Goal: Transaction & Acquisition: Subscribe to service/newsletter

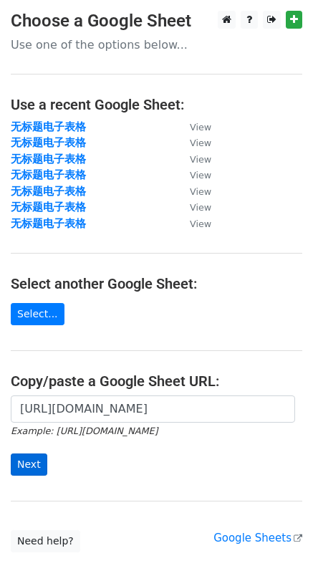
scroll to position [0, 369]
type input "https://docs.google.com/spreadsheets/d/1LwZpnpvY6xqMAFAzR_JWPEJuCml50K2_41K4HjQ…"
click at [11, 464] on input "Next" at bounding box center [29, 464] width 37 height 22
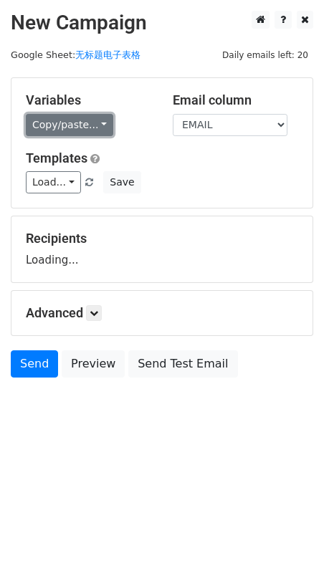
click at [82, 128] on link "Copy/paste..." at bounding box center [69, 125] width 87 height 22
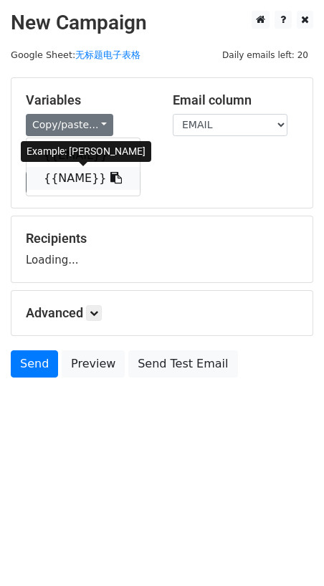
click at [62, 173] on link "{{NAME}}" at bounding box center [82, 178] width 113 height 23
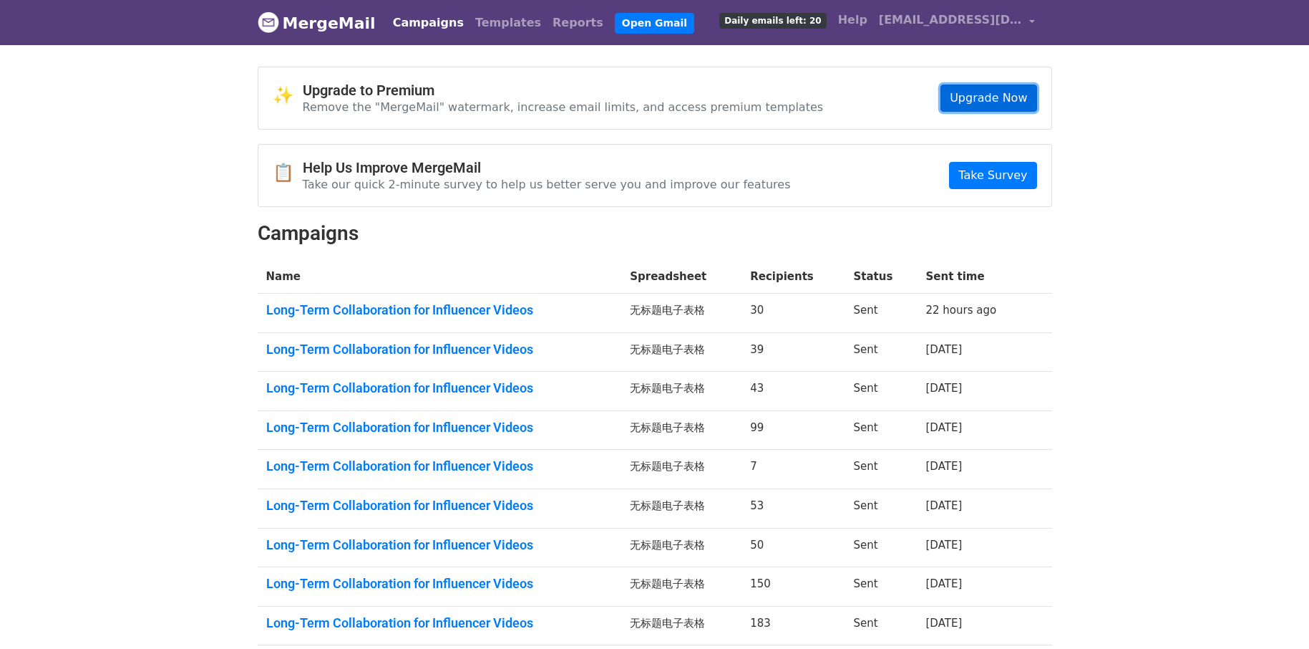
click at [1005, 106] on link "Upgrade Now" at bounding box center [989, 97] width 96 height 27
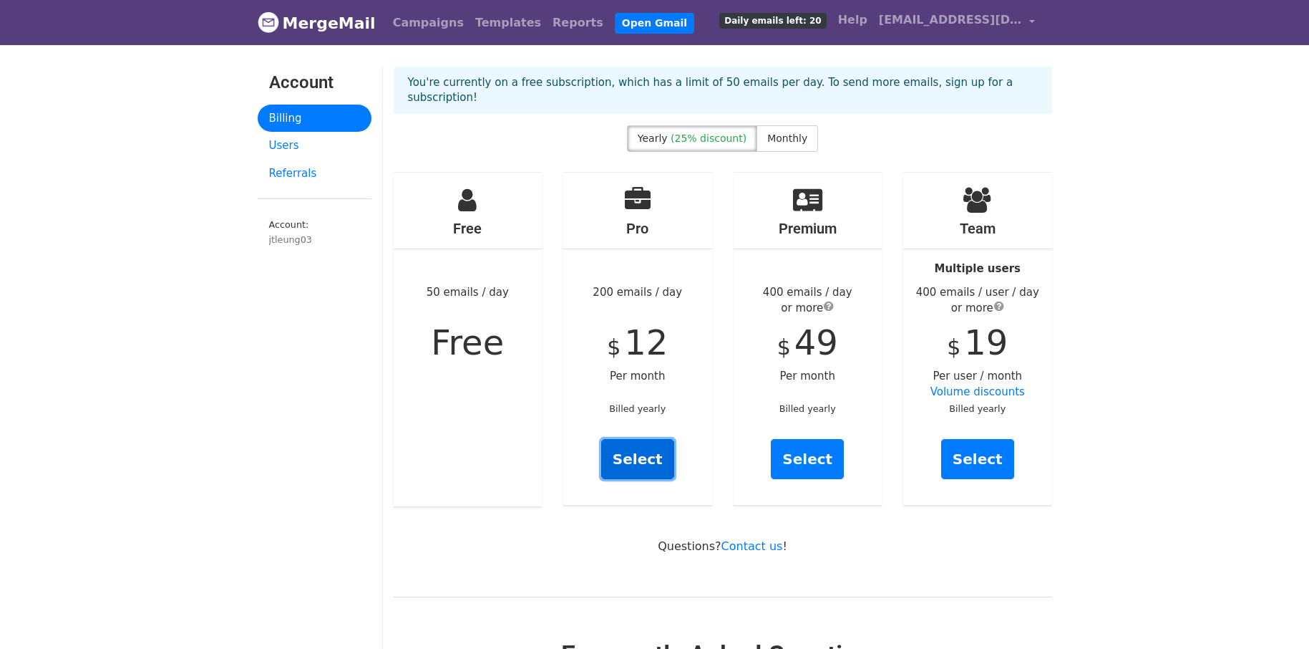
click at [653, 472] on link "Select" at bounding box center [637, 459] width 73 height 40
click at [772, 139] on span "Monthly" at bounding box center [787, 137] width 40 height 11
click at [642, 465] on link "Select" at bounding box center [637, 459] width 73 height 40
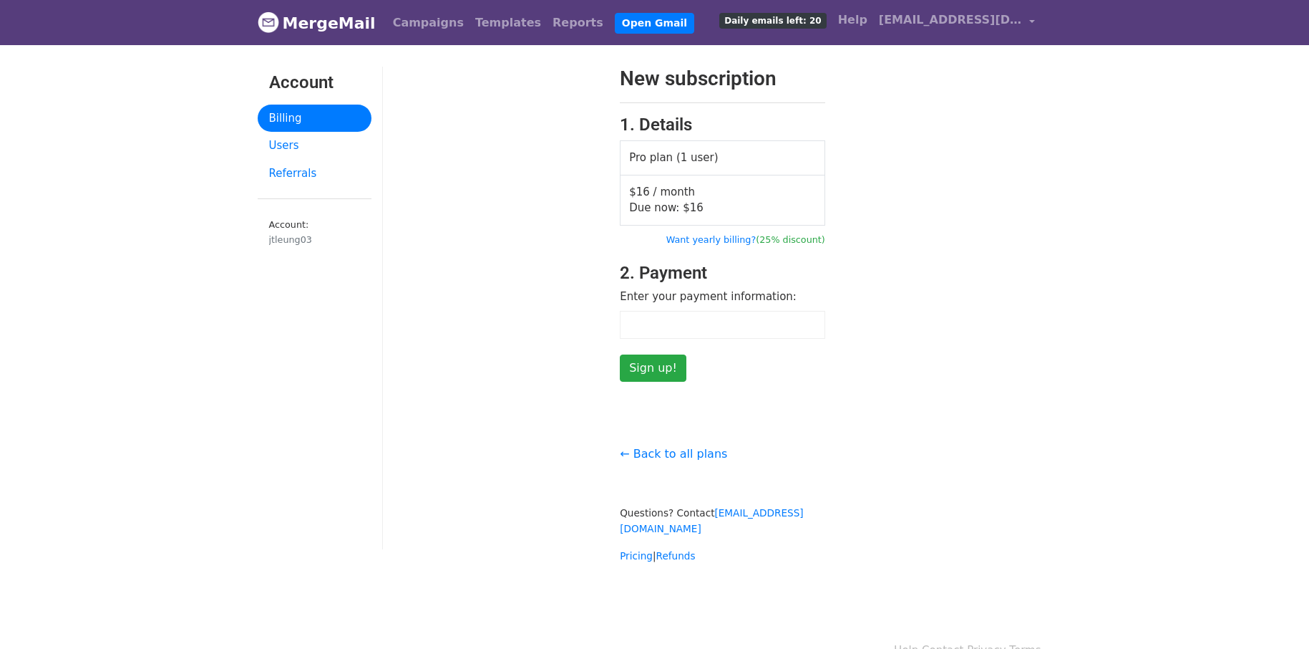
click at [810, 377] on form "New subscription 1. Details Pro plan (1 user) $16 / month Due now: $ 16 Want ye…" at bounding box center [722, 224] width 205 height 315
click at [787, 285] on form "New subscription 1. Details Pro plan (1 user) $16 / month Due now: $ 16 Want ye…" at bounding box center [722, 224] width 205 height 315
click at [756, 373] on form "New subscription 1. Details Pro plan (1 user) $16 / month Due now: $ 16 Want ye…" at bounding box center [722, 224] width 205 height 315
click at [699, 296] on label "Enter your payment information:" at bounding box center [708, 296] width 177 height 16
drag, startPoint x: 648, startPoint y: 293, endPoint x: 748, endPoint y: 296, distance: 100.3
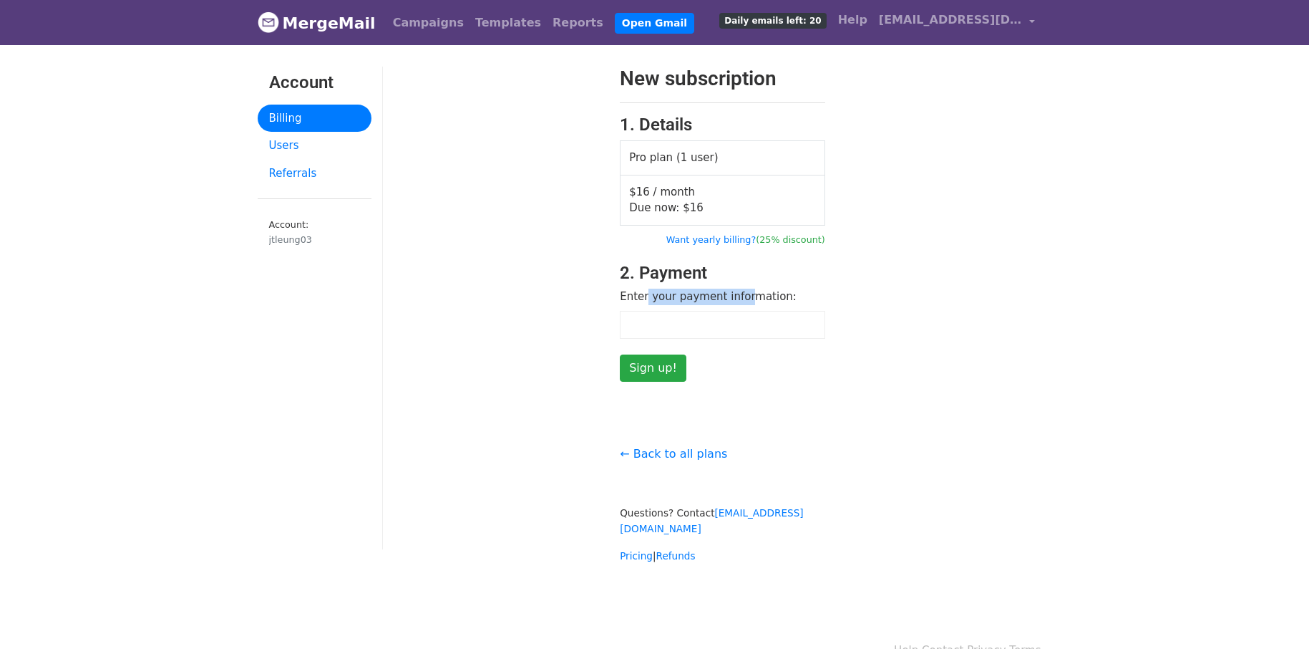
click at [748, 296] on label "Enter your payment information:" at bounding box center [708, 296] width 177 height 16
click at [734, 301] on label "Enter your payment information:" at bounding box center [708, 296] width 177 height 16
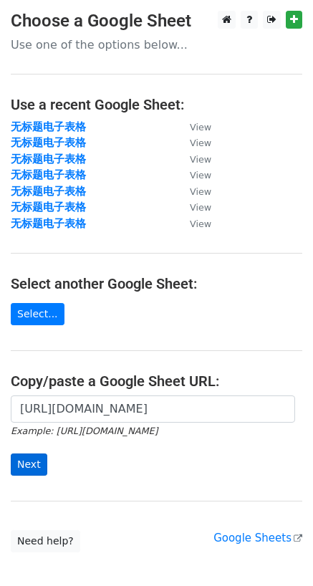
scroll to position [0, 369]
type input "https://docs.google.com/spreadsheets/d/1LwZpnpvY6xqMAFAzR_JWPEJuCml50K2_41K4HjQ…"
click at [33, 464] on input "Next" at bounding box center [29, 464] width 37 height 22
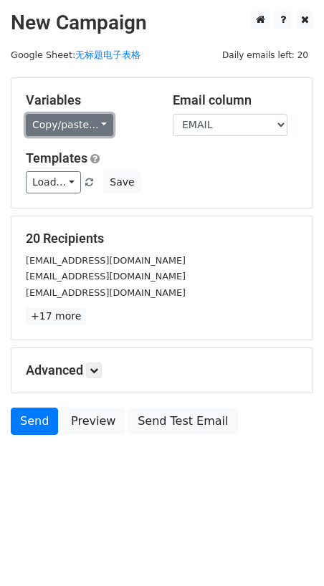
click at [59, 118] on link "Copy/paste..." at bounding box center [69, 125] width 87 height 22
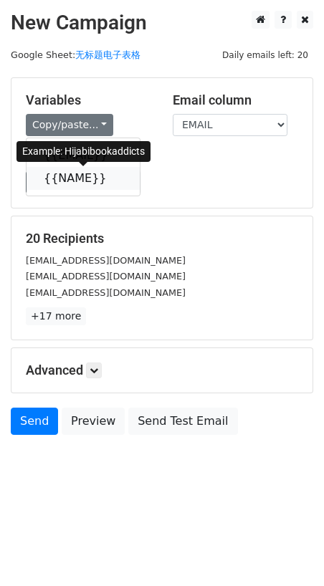
click at [71, 174] on link "{{NAME}}" at bounding box center [82, 178] width 113 height 23
